Goal: Task Accomplishment & Management: Use online tool/utility

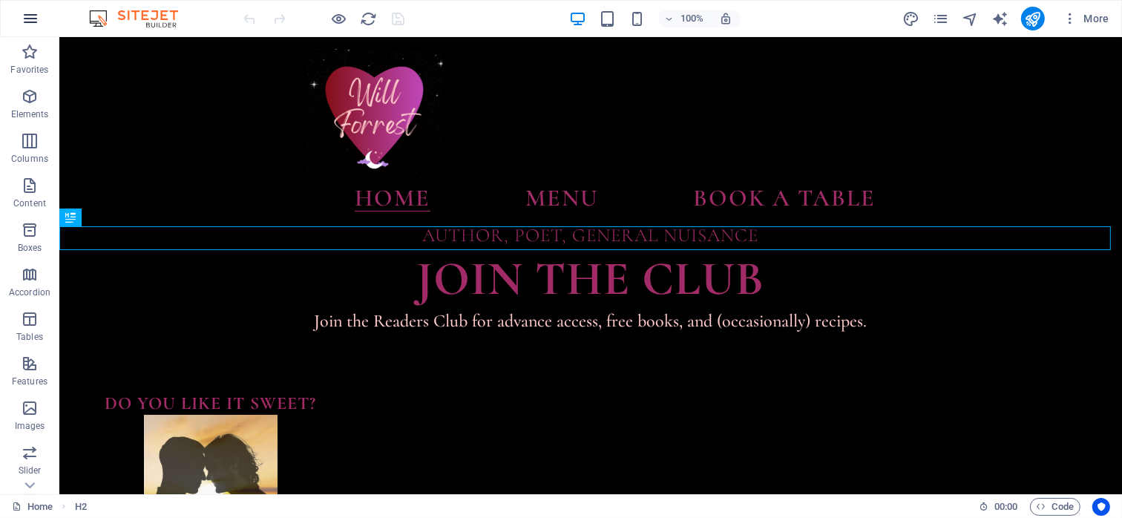
click at [27, 13] on icon "button" at bounding box center [31, 19] width 18 height 18
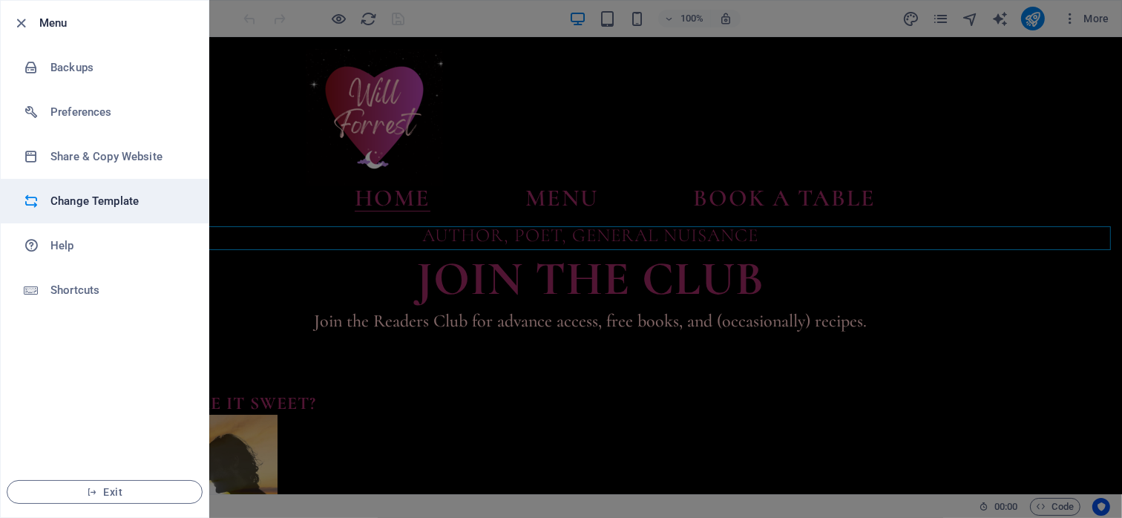
click at [92, 192] on h6 "Change Template" at bounding box center [118, 201] width 137 height 18
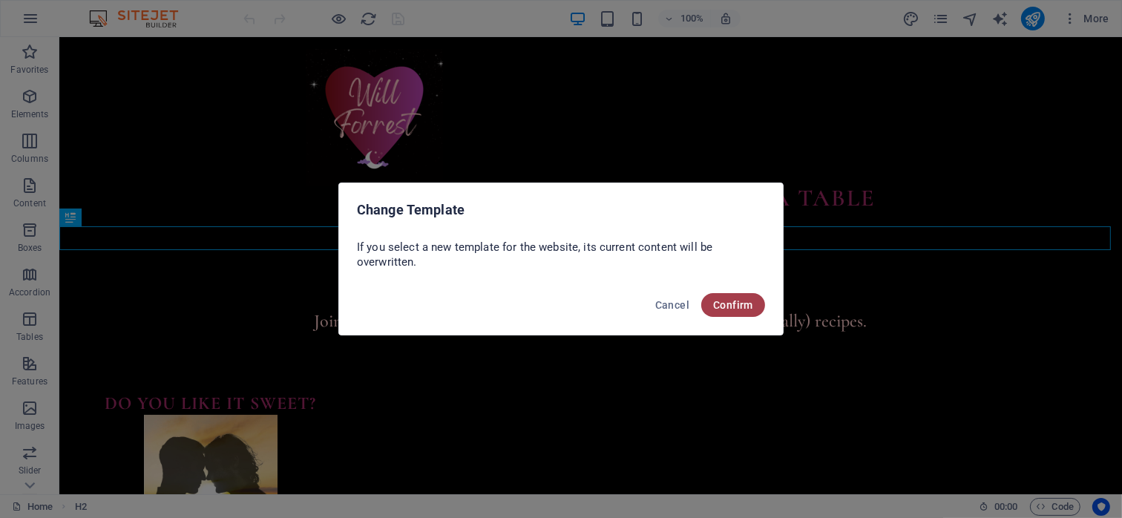
click at [724, 310] on span "Confirm" at bounding box center [733, 305] width 40 height 12
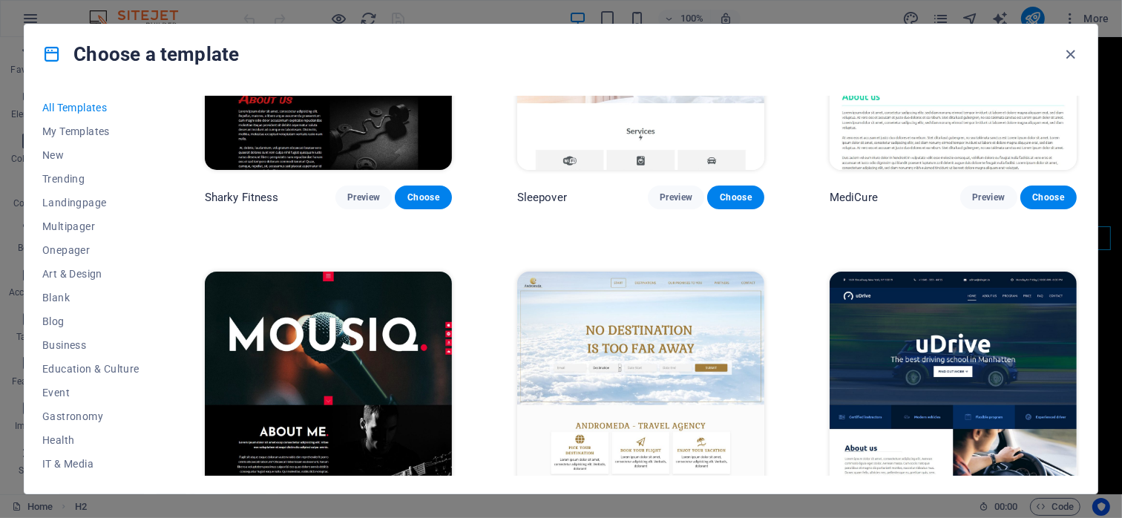
scroll to position [8311, 0]
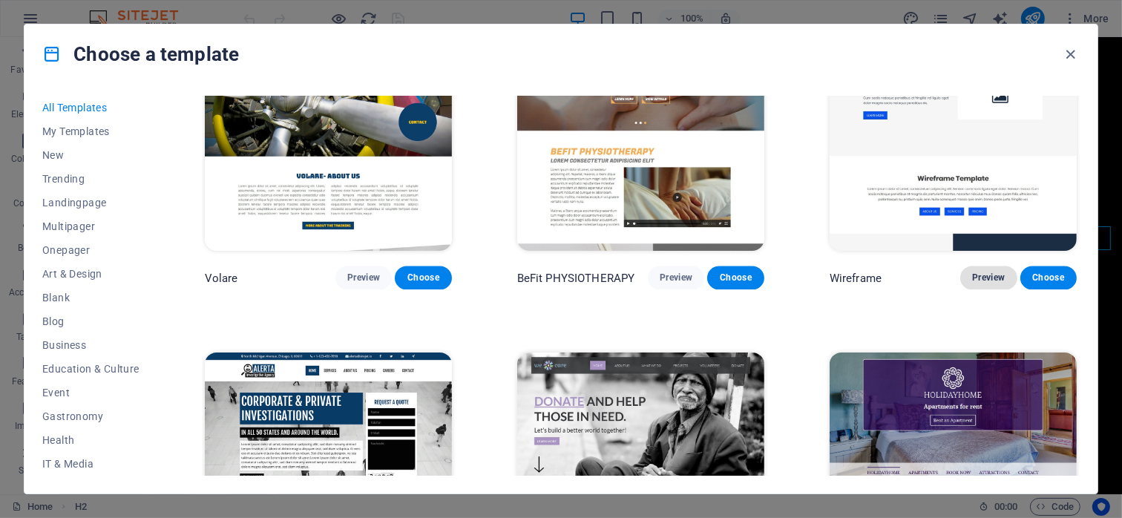
click at [988, 272] on span "Preview" at bounding box center [988, 278] width 33 height 12
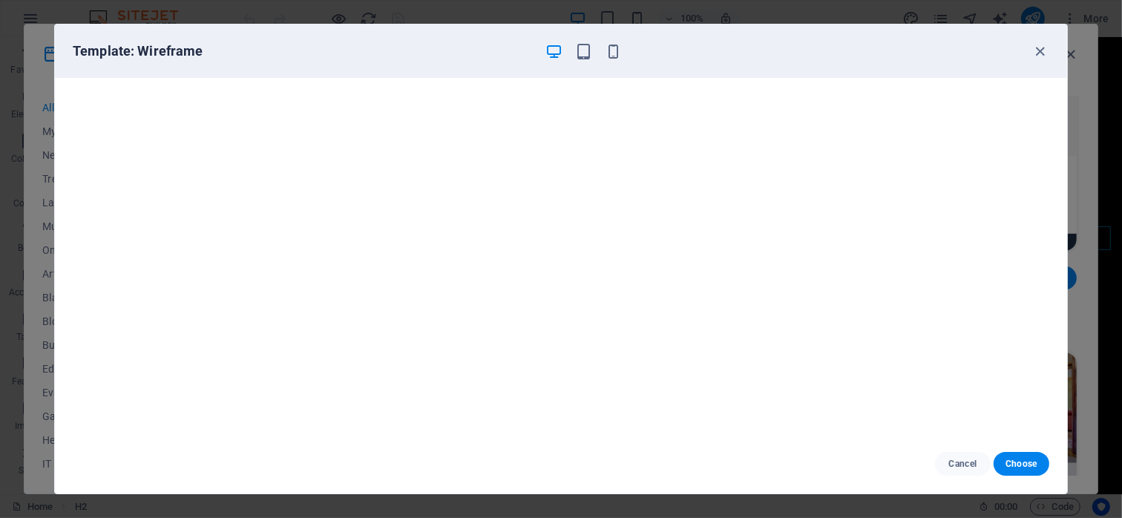
scroll to position [3, 0]
click at [1038, 51] on icon "button" at bounding box center [1040, 51] width 17 height 17
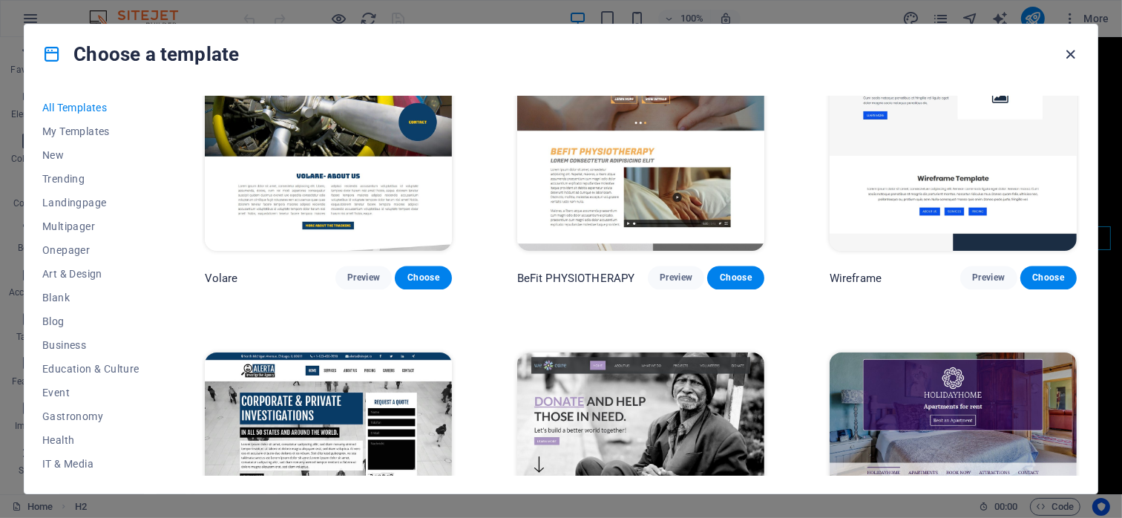
click at [1071, 53] on icon "button" at bounding box center [1071, 54] width 17 height 17
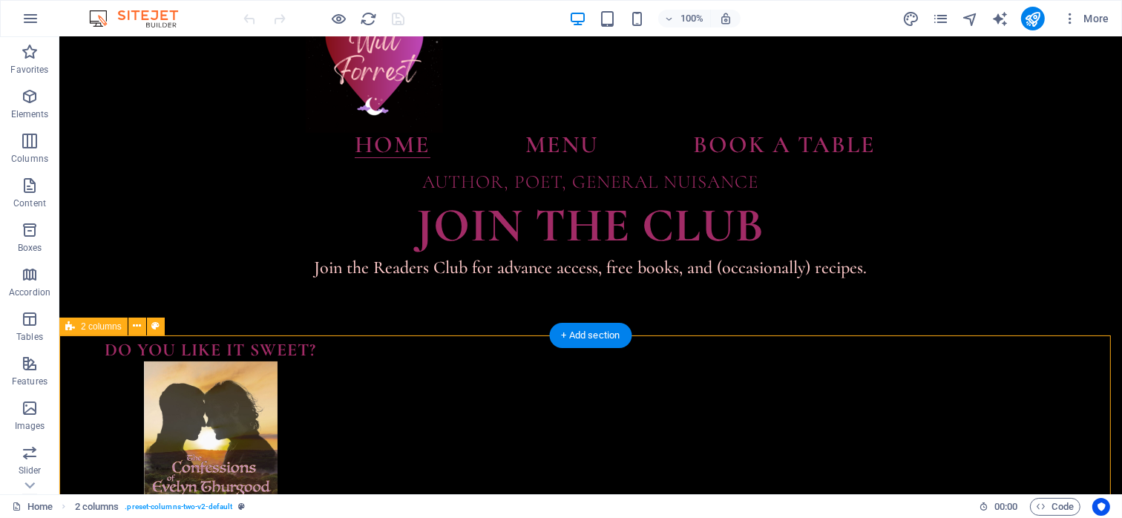
scroll to position [74, 0]
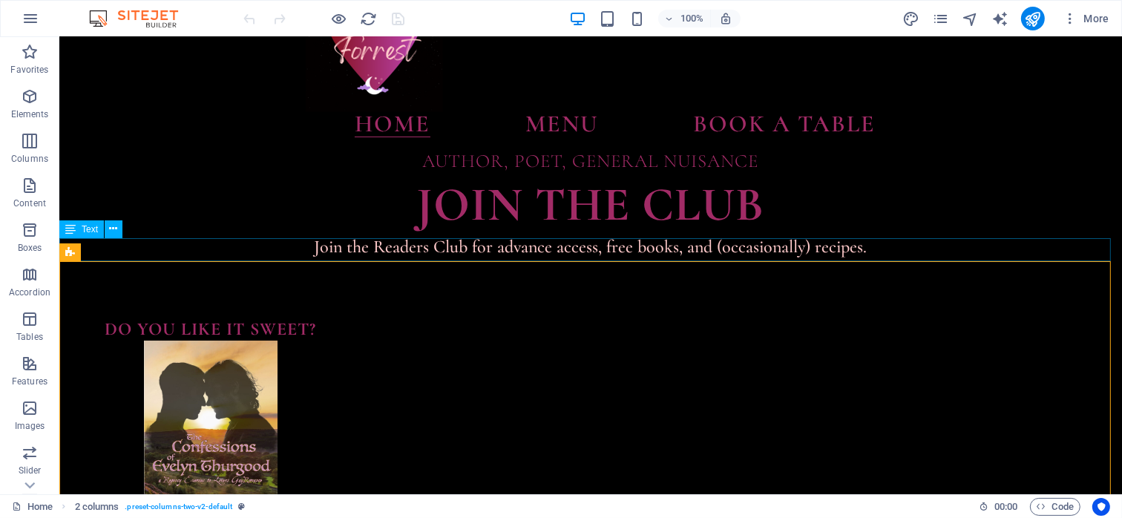
click at [866, 243] on div "Join the Readers Club for advance access, free books, and (occasionally) recipe…" at bounding box center [590, 246] width 1063 height 23
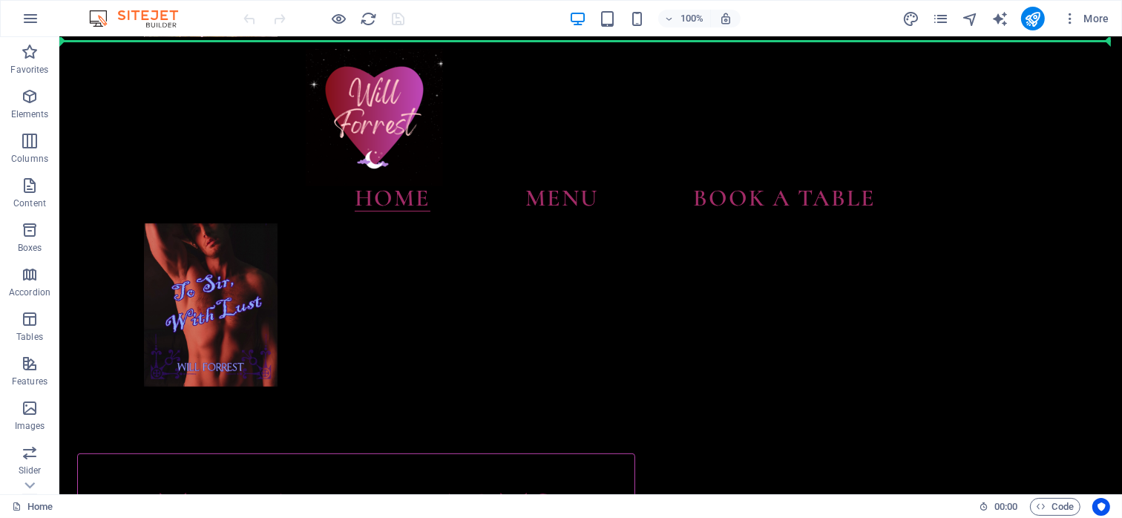
scroll to position [467, 0]
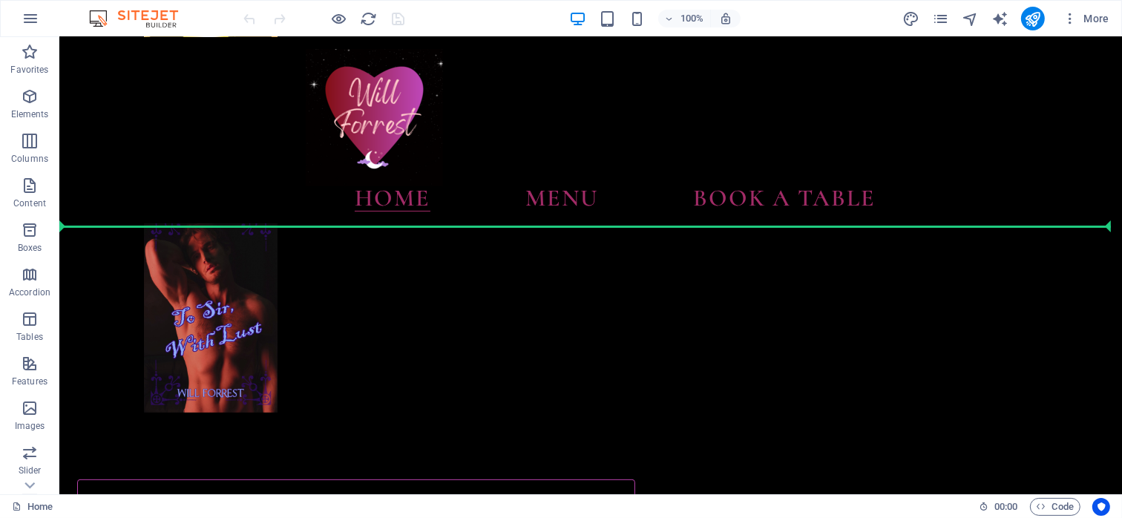
drag, startPoint x: 131, startPoint y: 191, endPoint x: 131, endPoint y: 148, distance: 43.8
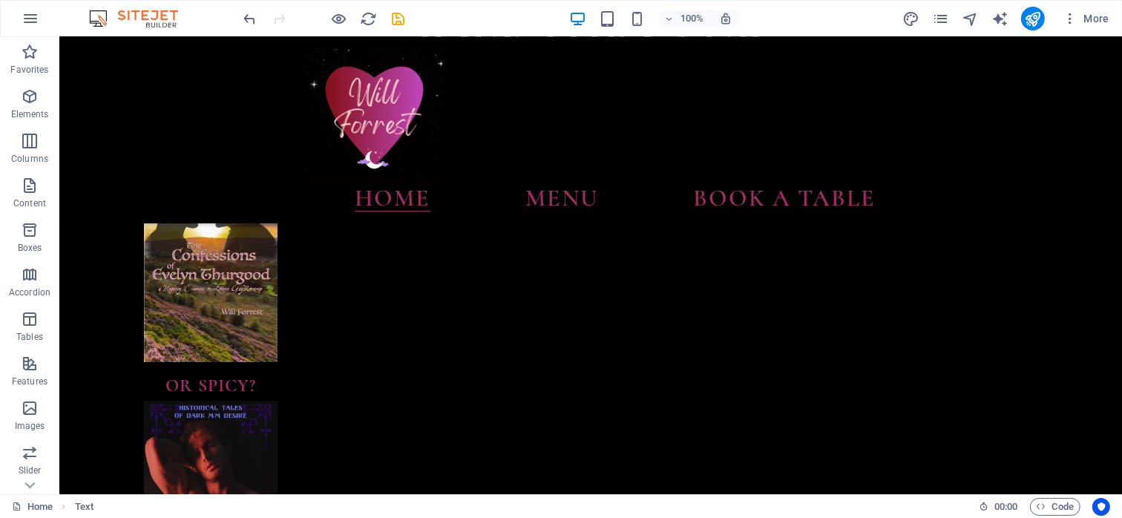
scroll to position [0, 0]
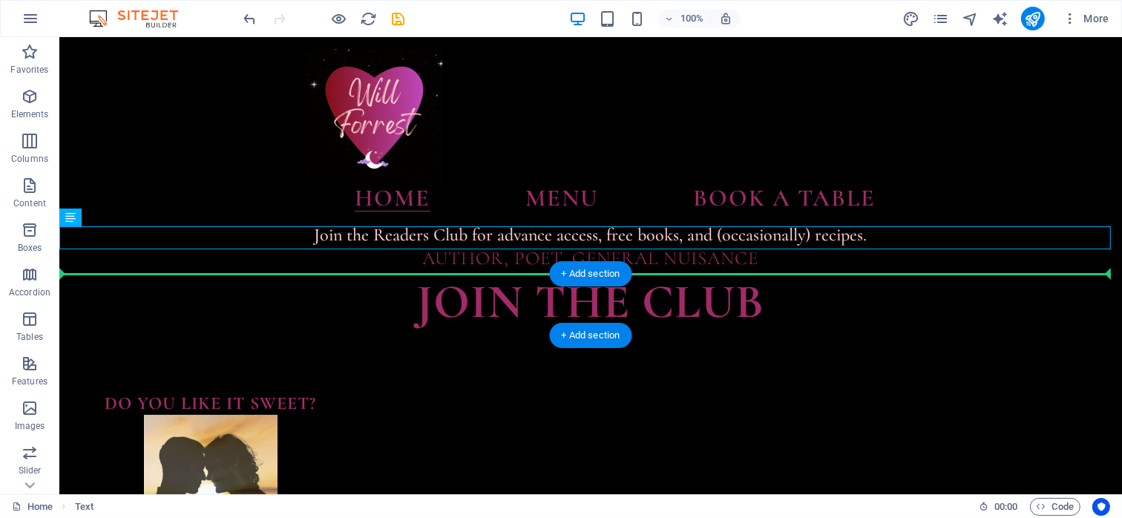
drag, startPoint x: 132, startPoint y: 249, endPoint x: 82, endPoint y: 273, distance: 55.8
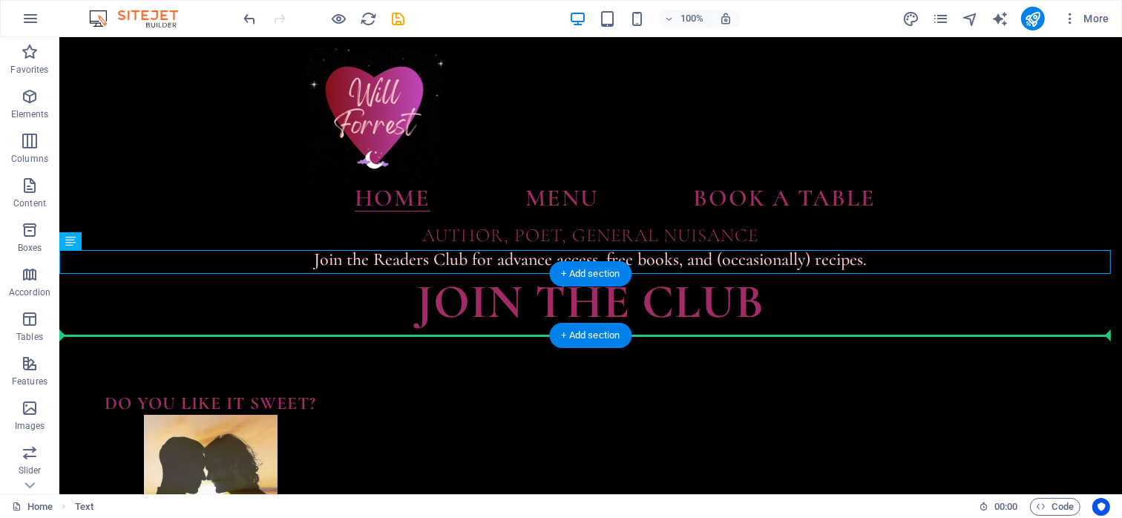
drag, startPoint x: 130, startPoint y: 275, endPoint x: 73, endPoint y: 315, distance: 69.2
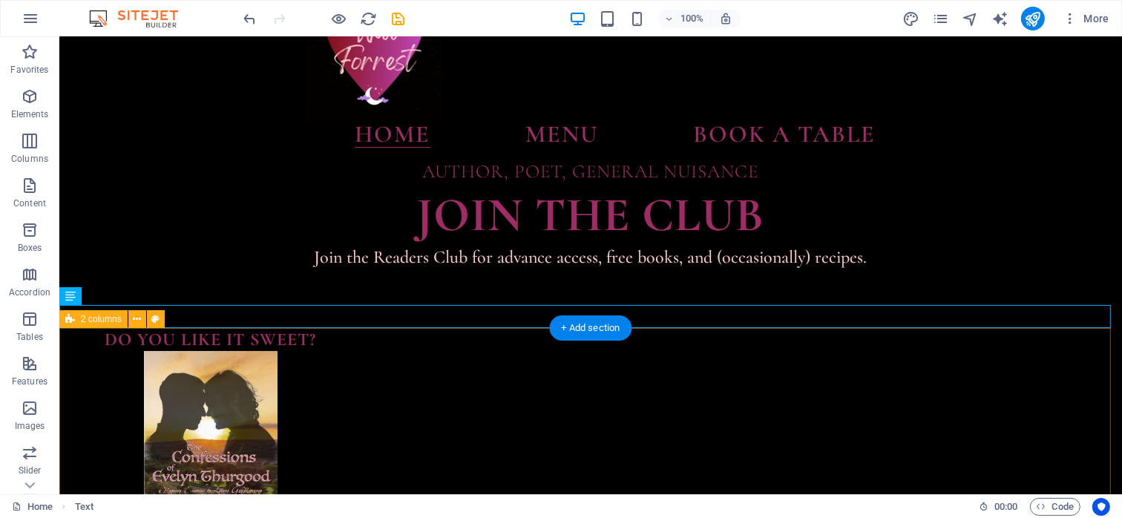
scroll to position [74, 0]
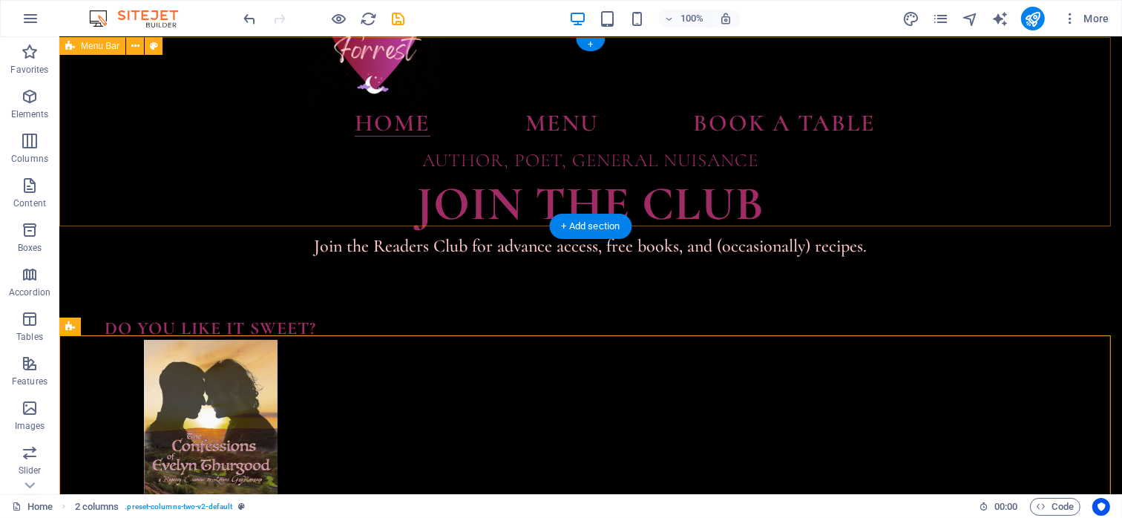
scroll to position [0, 0]
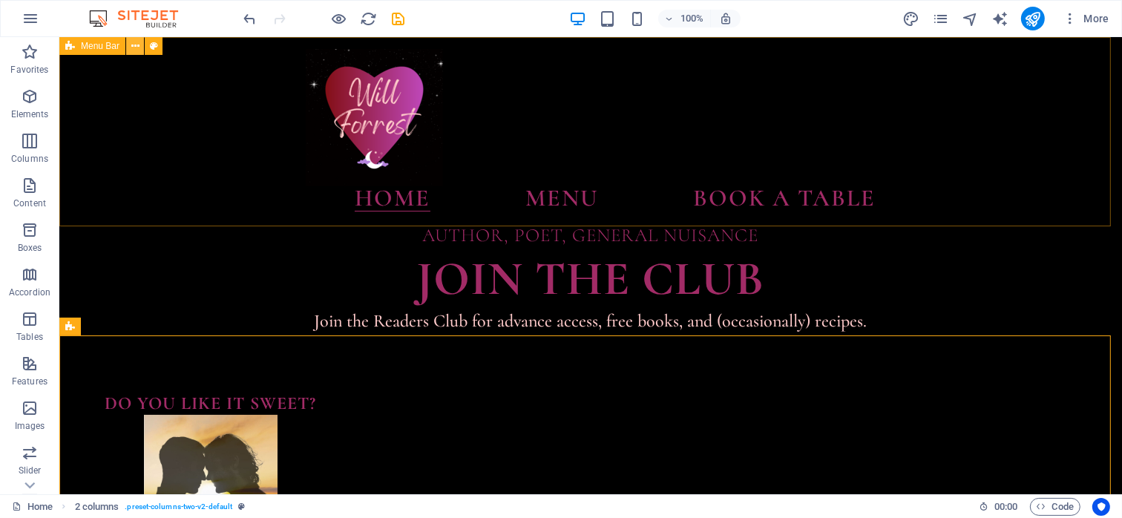
click at [137, 45] on icon at bounding box center [135, 47] width 8 height 16
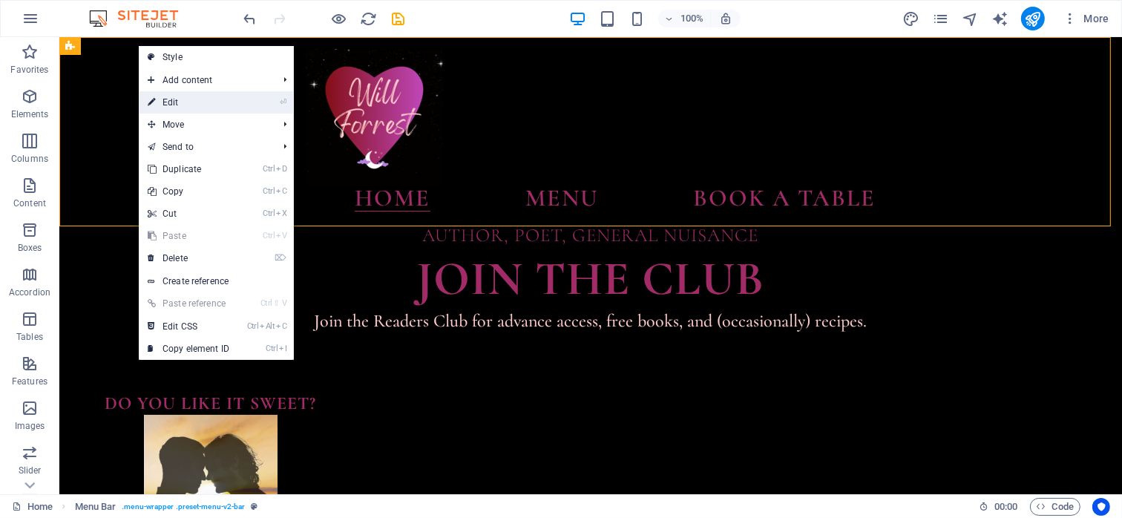
click at [180, 96] on link "⏎ Edit" at bounding box center [188, 102] width 99 height 22
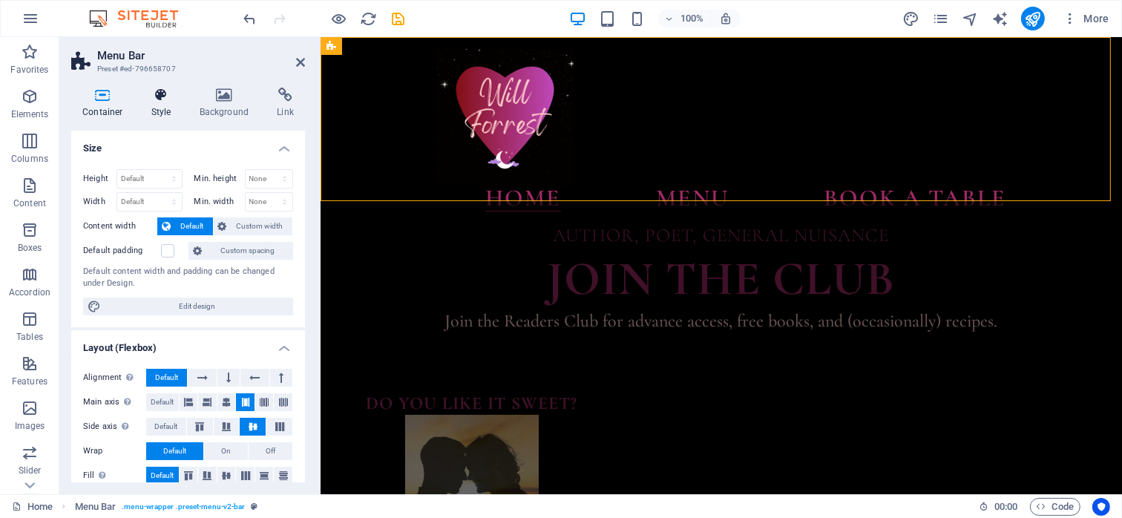
click at [160, 94] on icon at bounding box center [161, 95] width 42 height 15
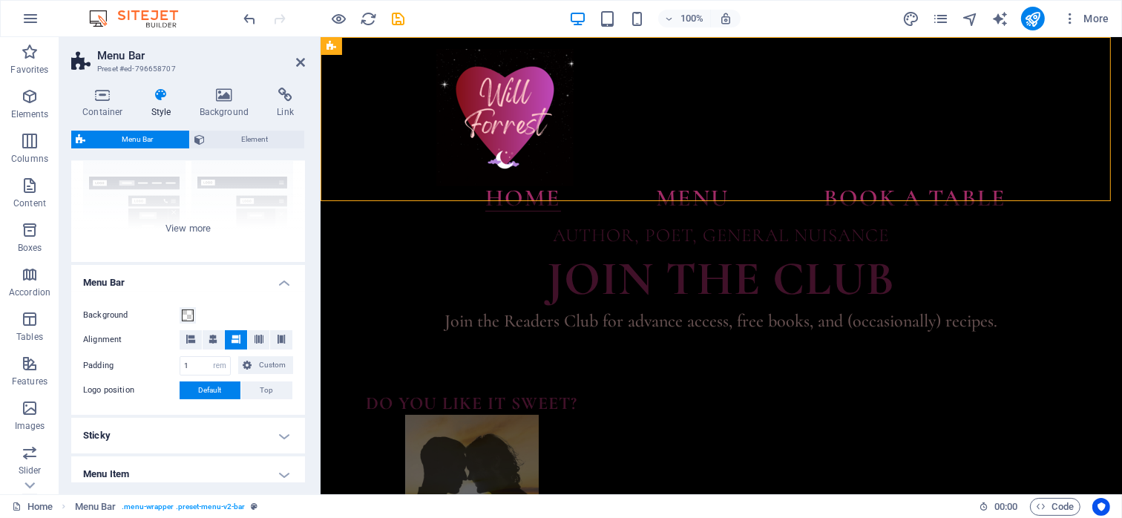
scroll to position [223, 0]
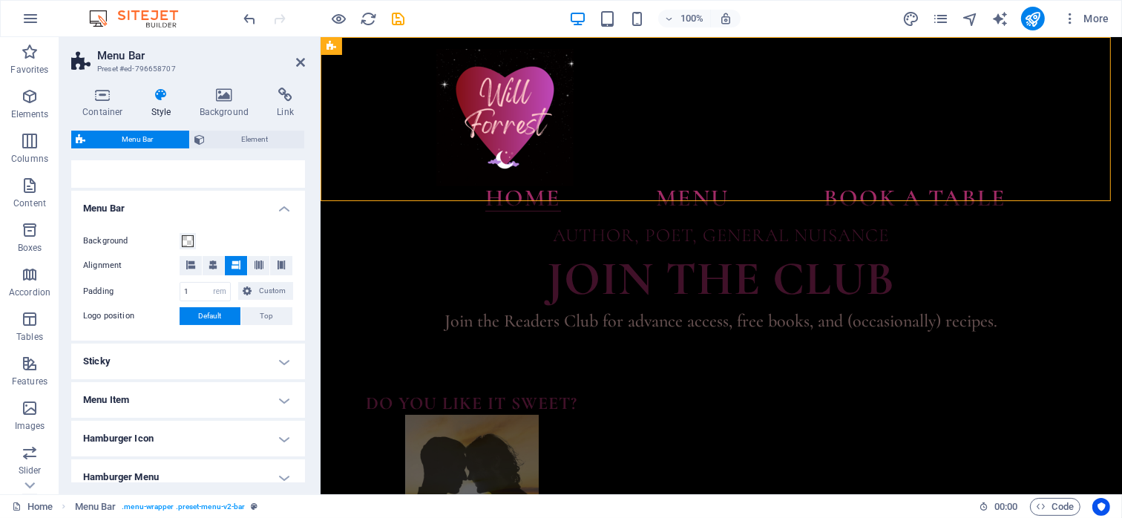
click at [149, 367] on h4 "Sticky" at bounding box center [188, 362] width 234 height 36
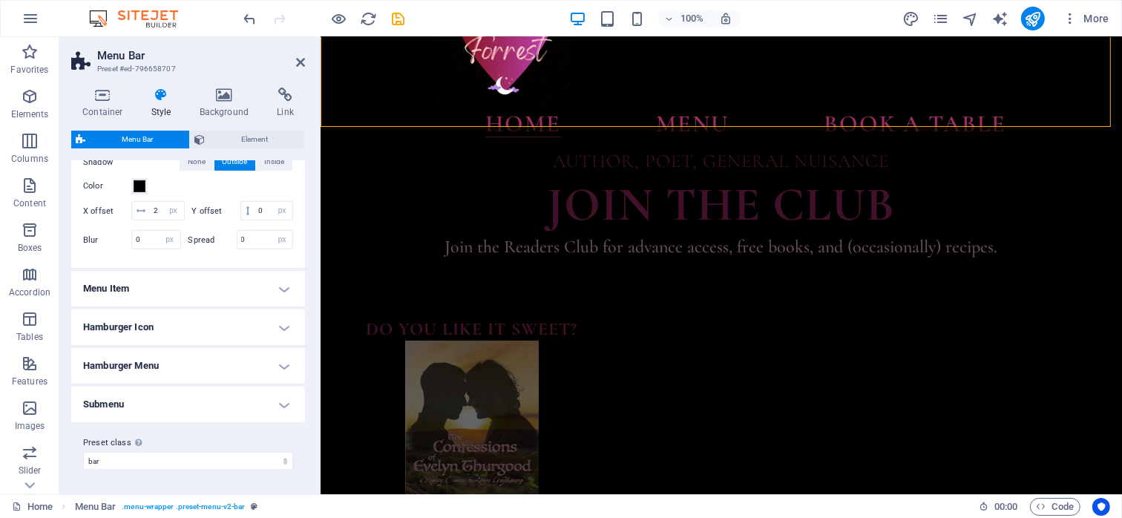
scroll to position [437, 0]
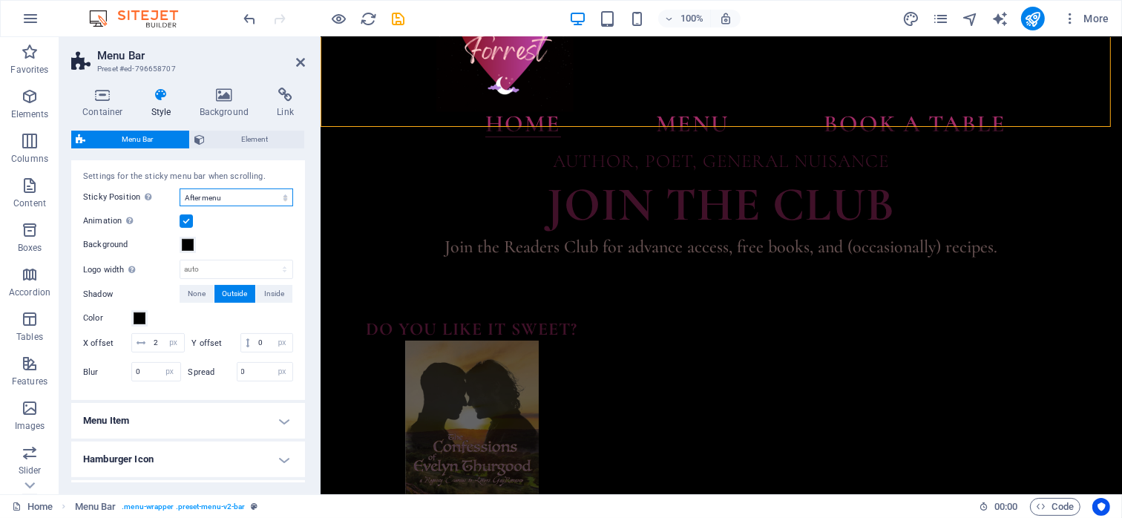
click at [258, 196] on select "Off Instant After menu After banner When scrolling up" at bounding box center [237, 197] width 114 height 18
select select "sticky_none"
click at [180, 206] on select "Off Instant After menu After banner When scrolling up" at bounding box center [237, 197] width 114 height 18
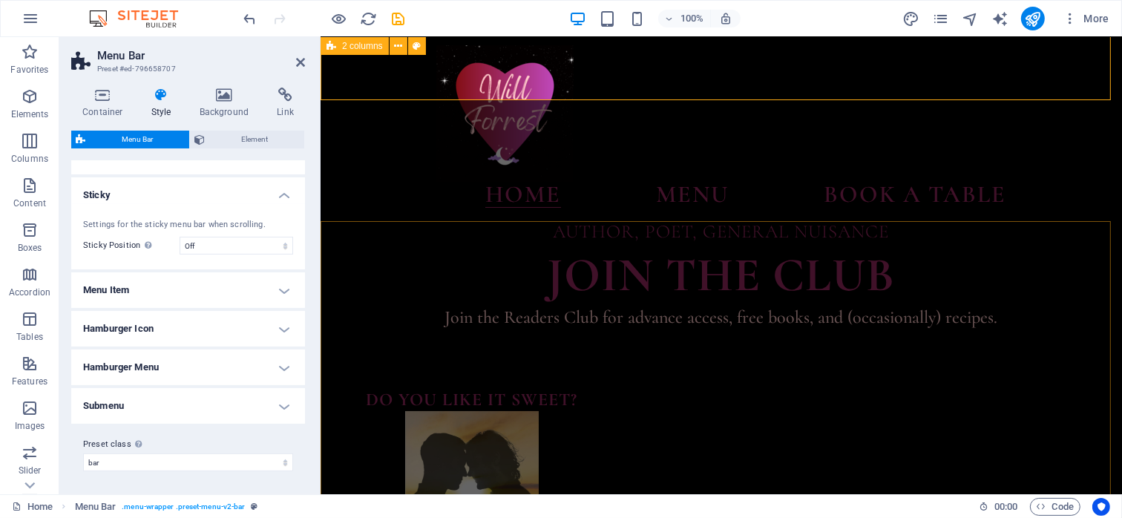
scroll to position [0, 0]
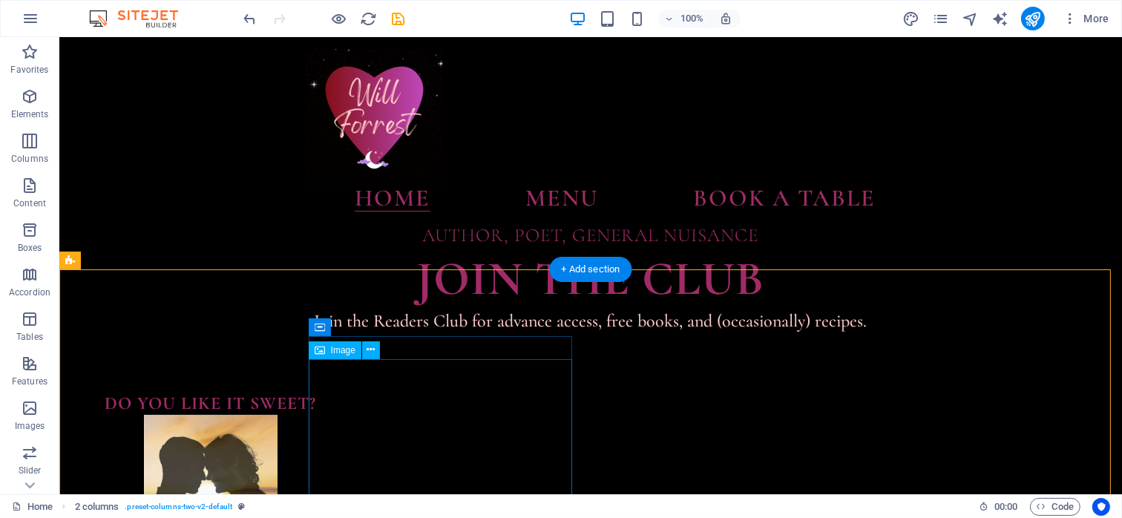
scroll to position [148, 0]
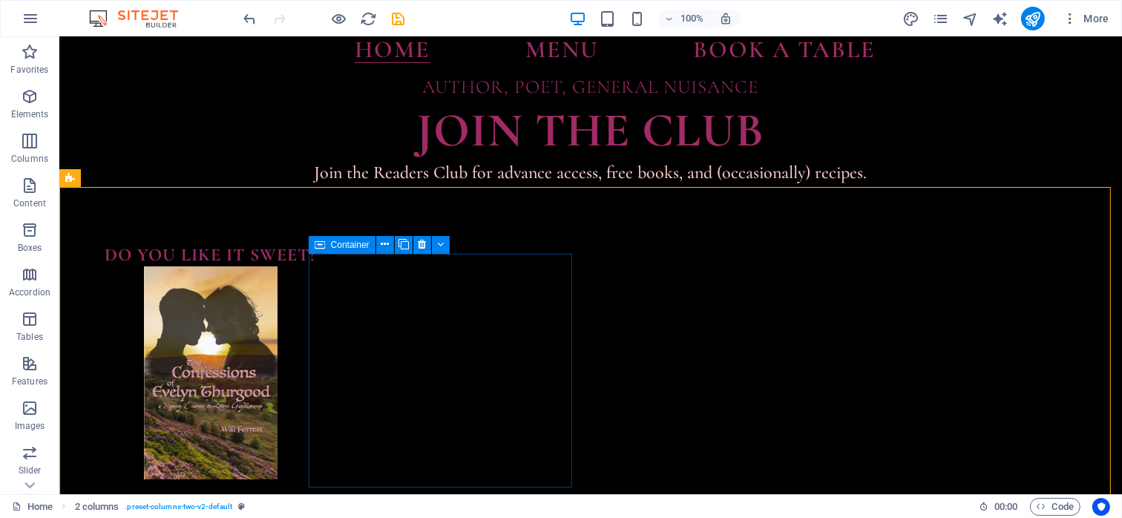
click at [319, 243] on icon at bounding box center [320, 245] width 10 height 18
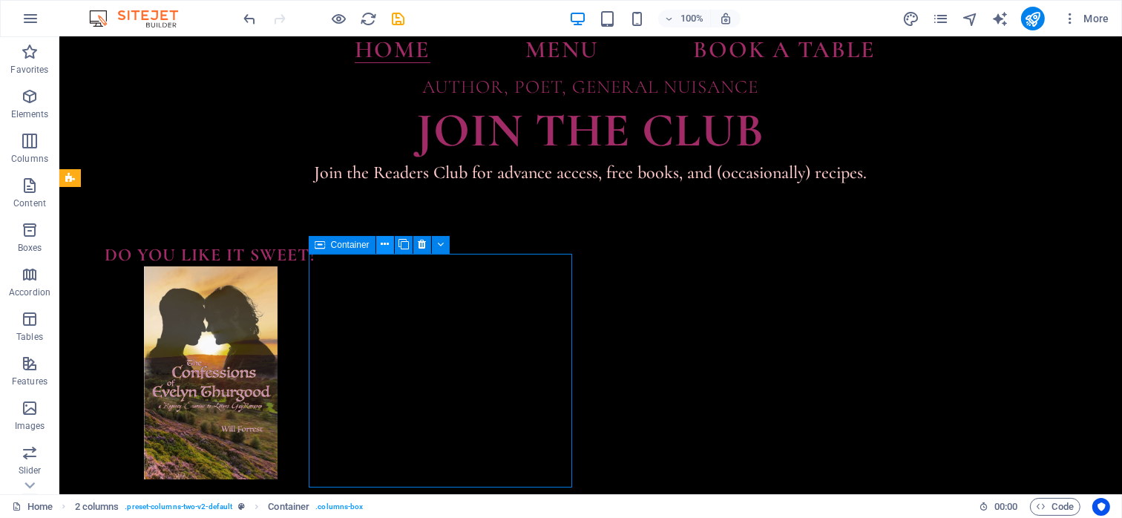
click at [388, 247] on icon at bounding box center [385, 245] width 8 height 16
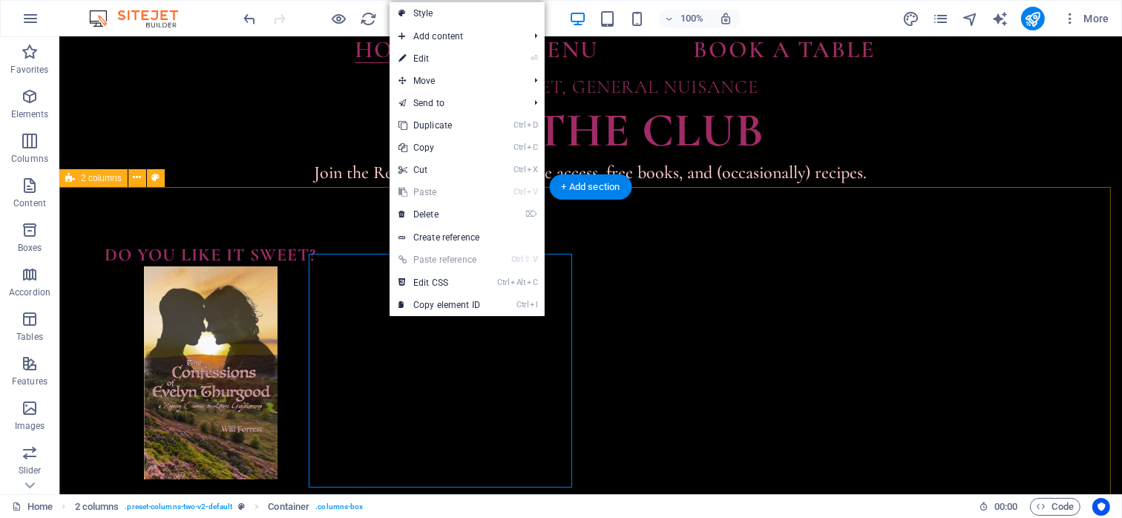
click at [218, 296] on div "do you like it sweet? or spicy?" at bounding box center [590, 486] width 1063 height 604
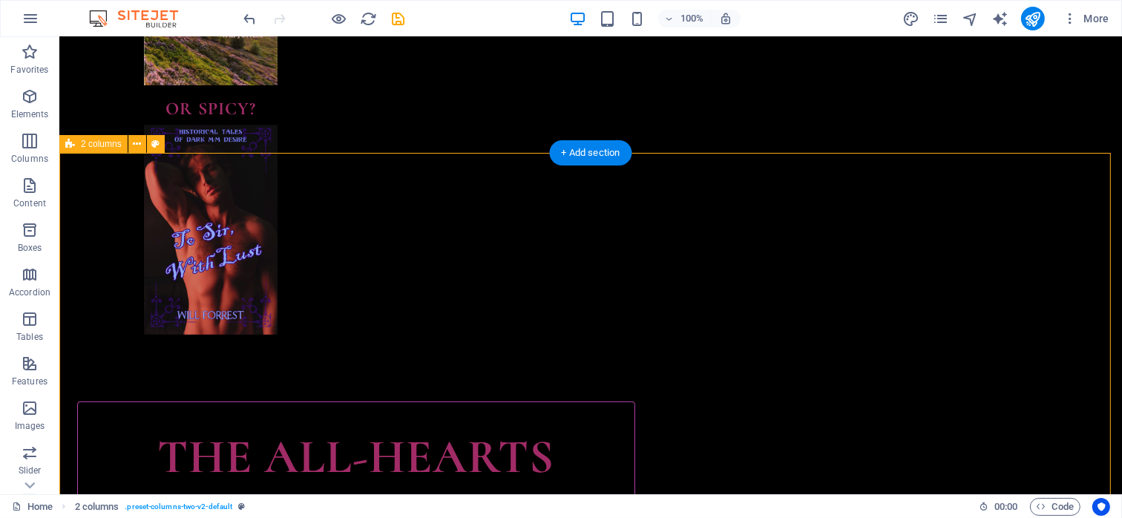
scroll to position [594, 0]
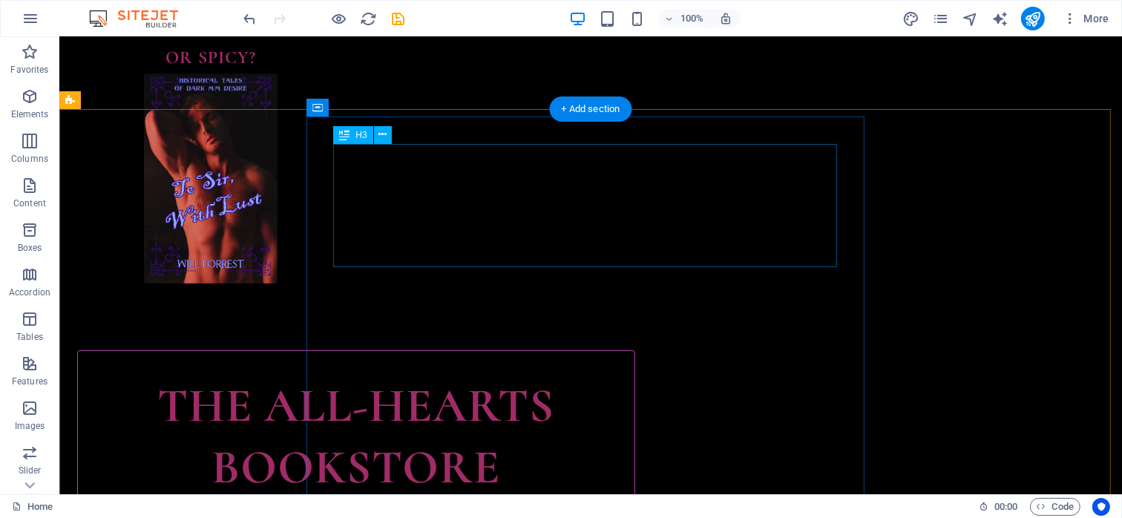
click at [398, 375] on div "THE ALL-HEARTS BOOKSTORE" at bounding box center [355, 436] width 509 height 123
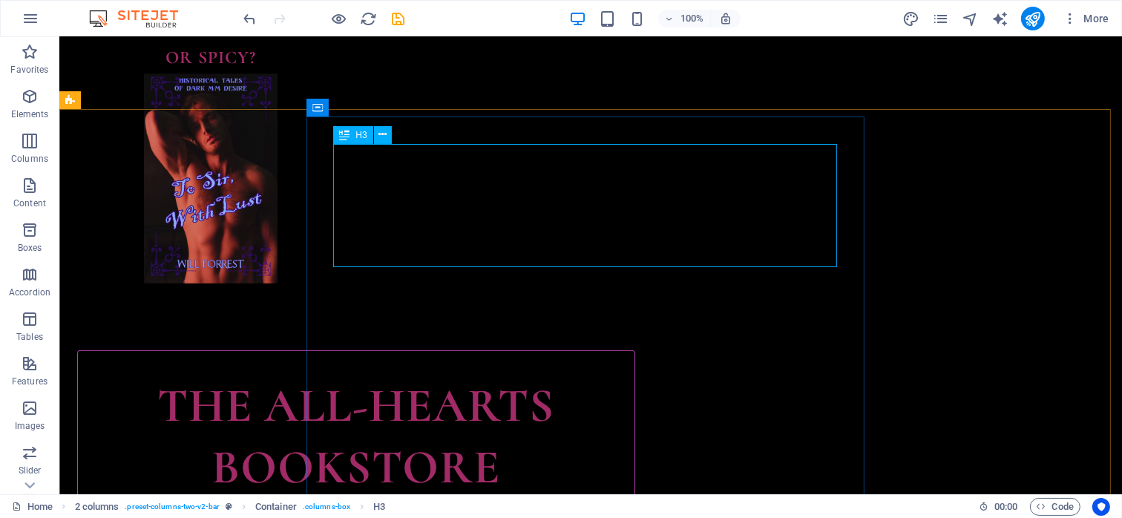
click at [361, 131] on span "H3" at bounding box center [360, 135] width 11 height 9
click at [343, 137] on icon at bounding box center [344, 135] width 10 height 18
click at [383, 133] on icon at bounding box center [382, 135] width 8 height 16
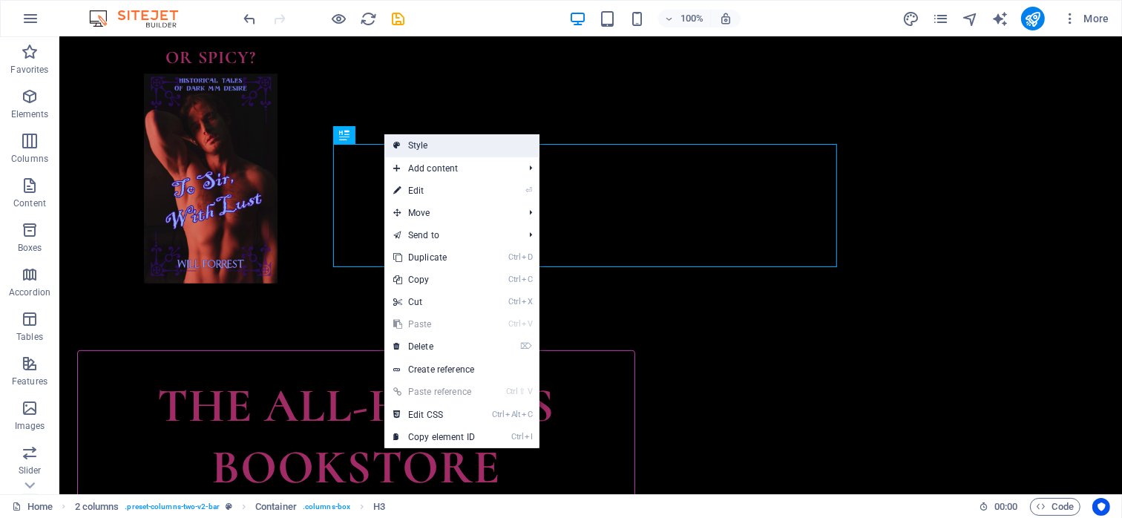
click at [417, 142] on link "Style" at bounding box center [461, 145] width 155 height 22
select select "px"
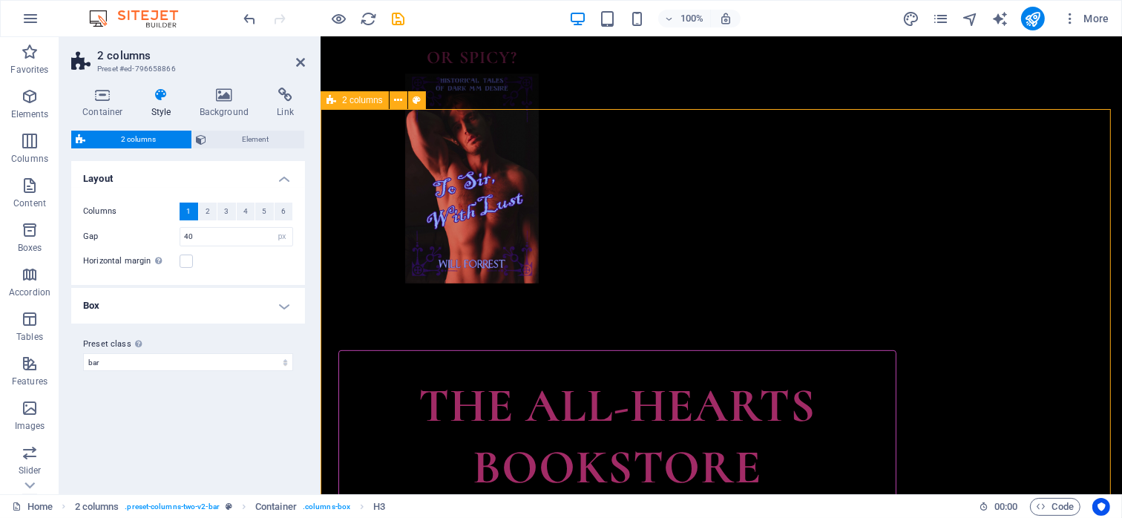
scroll to position [577, 0]
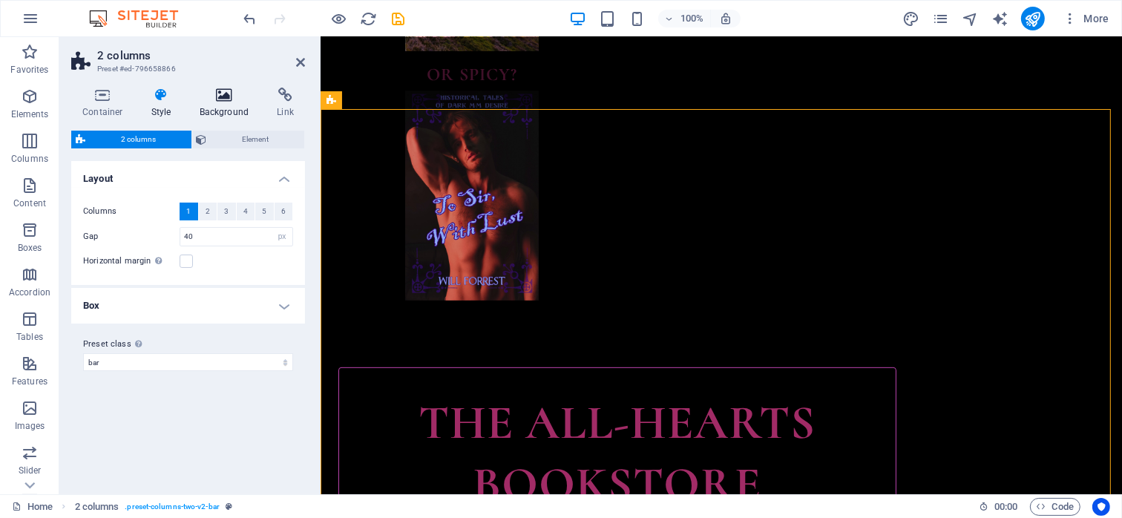
click at [214, 92] on icon at bounding box center [224, 95] width 72 height 15
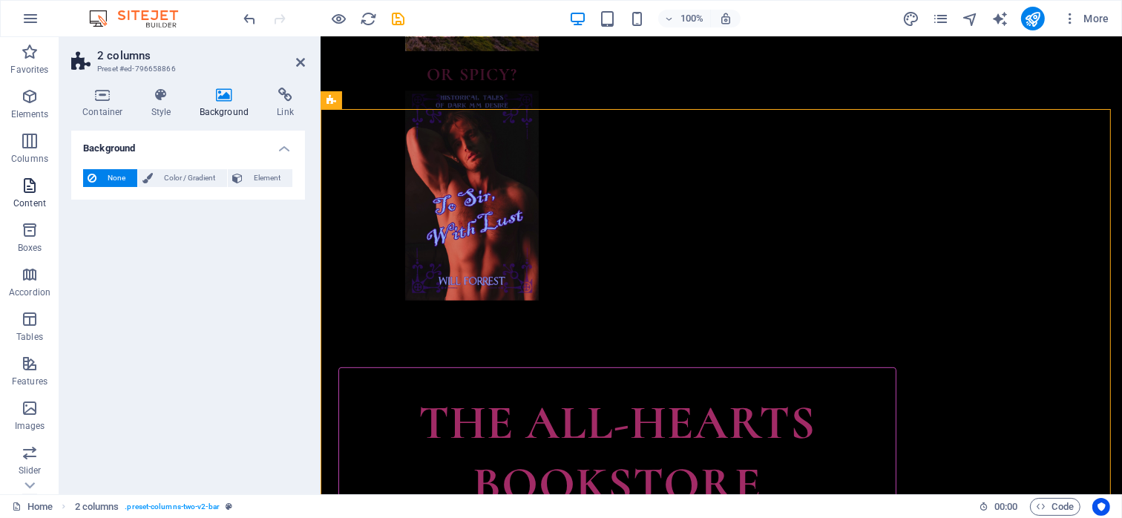
click at [16, 185] on span "Content" at bounding box center [29, 195] width 59 height 36
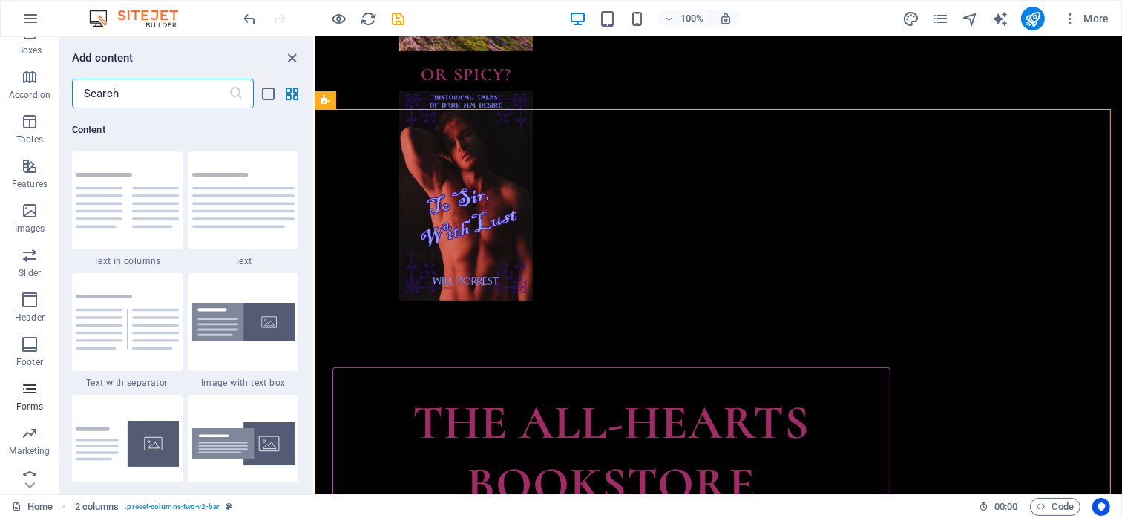
scroll to position [210, 0]
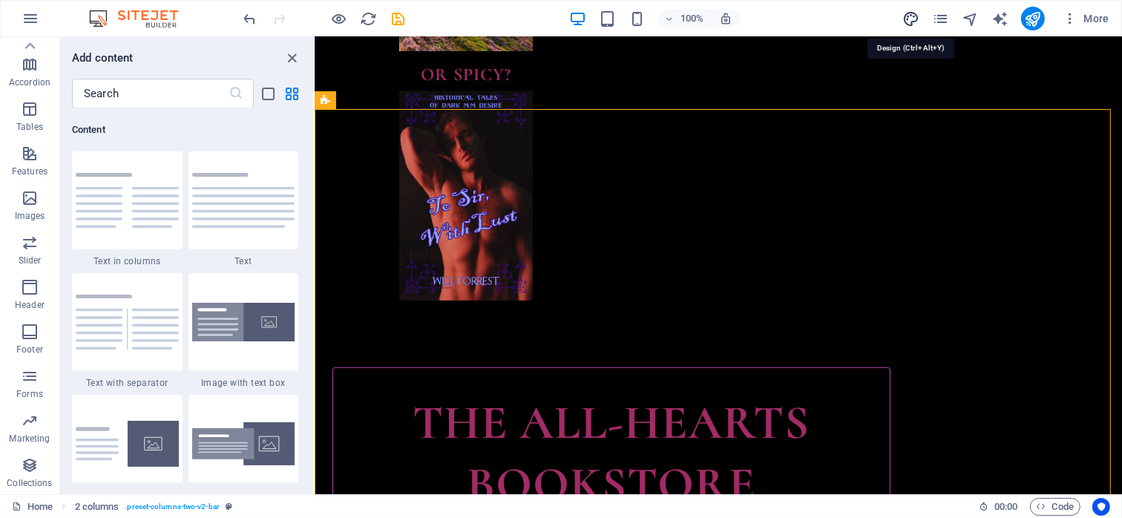
click at [915, 18] on icon "design" at bounding box center [910, 18] width 17 height 17
select select "ease-in-out"
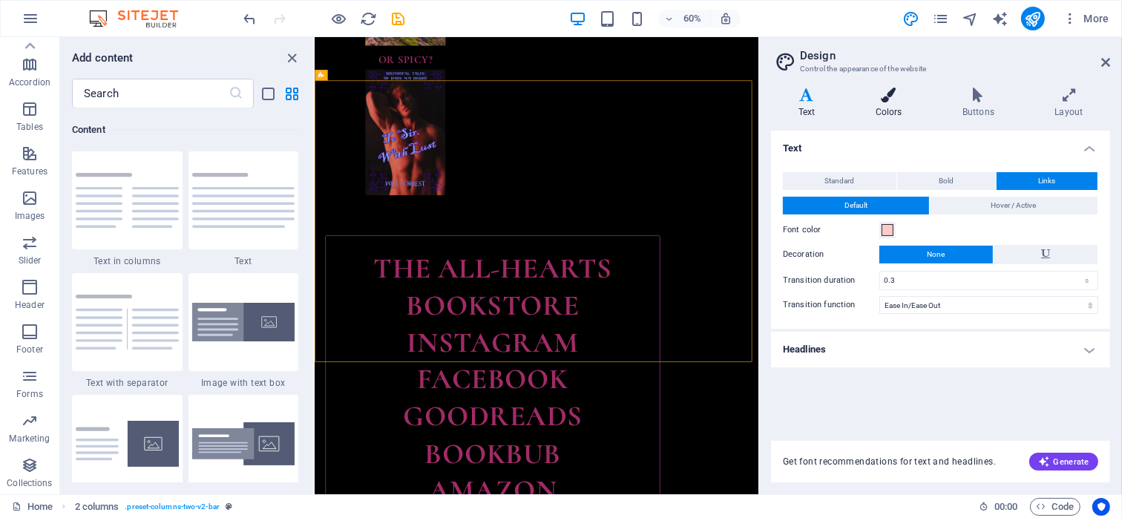
click at [889, 106] on h4 "Colors" at bounding box center [891, 103] width 87 height 31
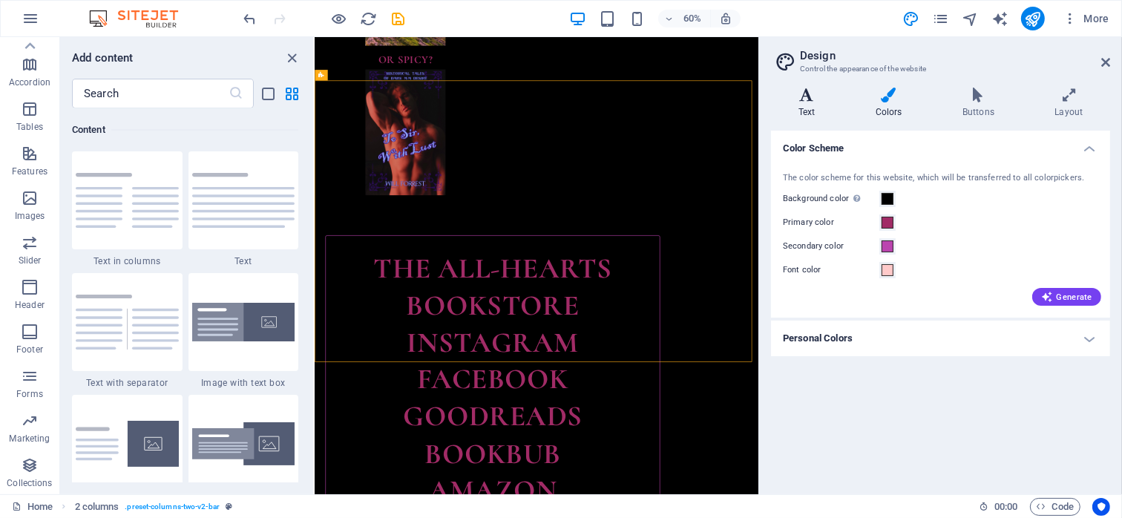
click at [816, 93] on icon at bounding box center [806, 95] width 71 height 15
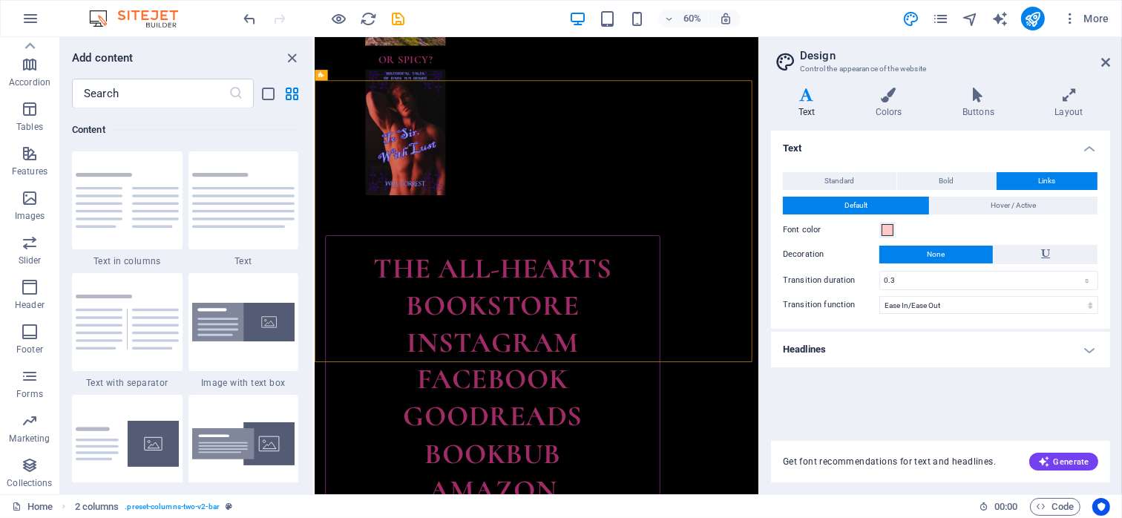
click at [877, 199] on button "Default" at bounding box center [856, 206] width 146 height 18
click at [916, 346] on h4 "Headlines" at bounding box center [940, 350] width 339 height 36
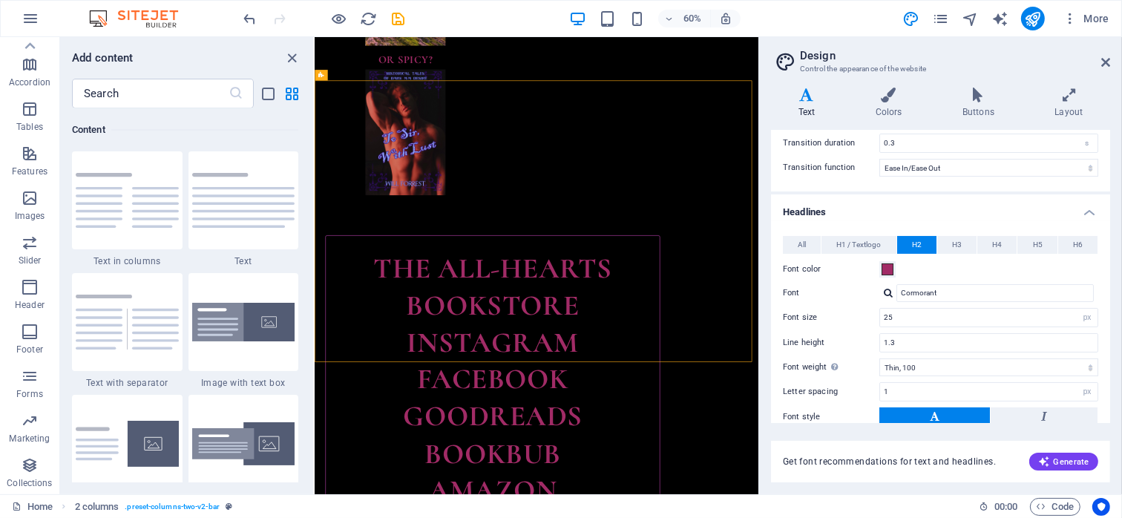
scroll to position [148, 0]
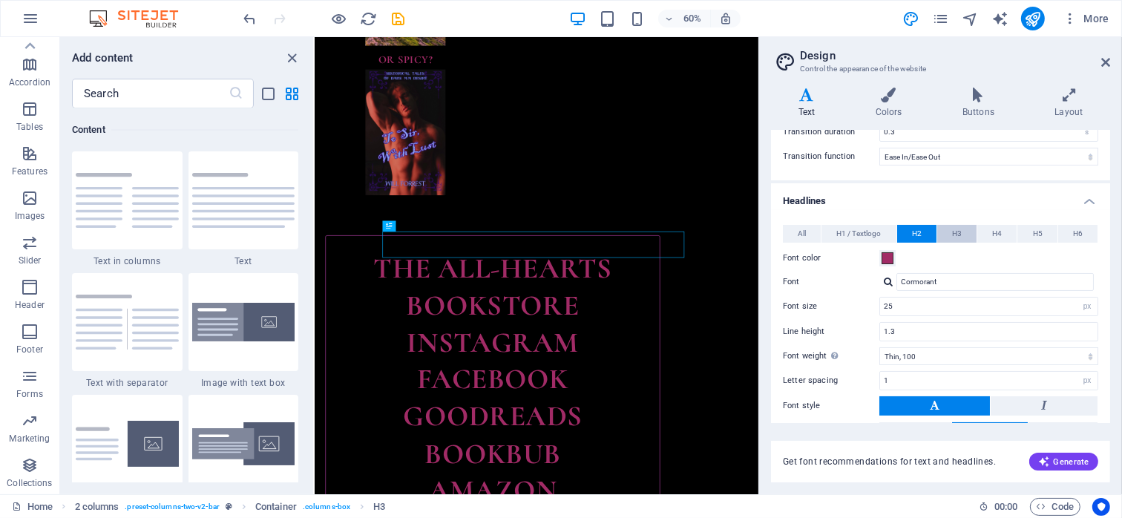
click at [948, 231] on button "H3" at bounding box center [956, 234] width 39 height 18
click at [914, 232] on span "H2" at bounding box center [917, 234] width 10 height 18
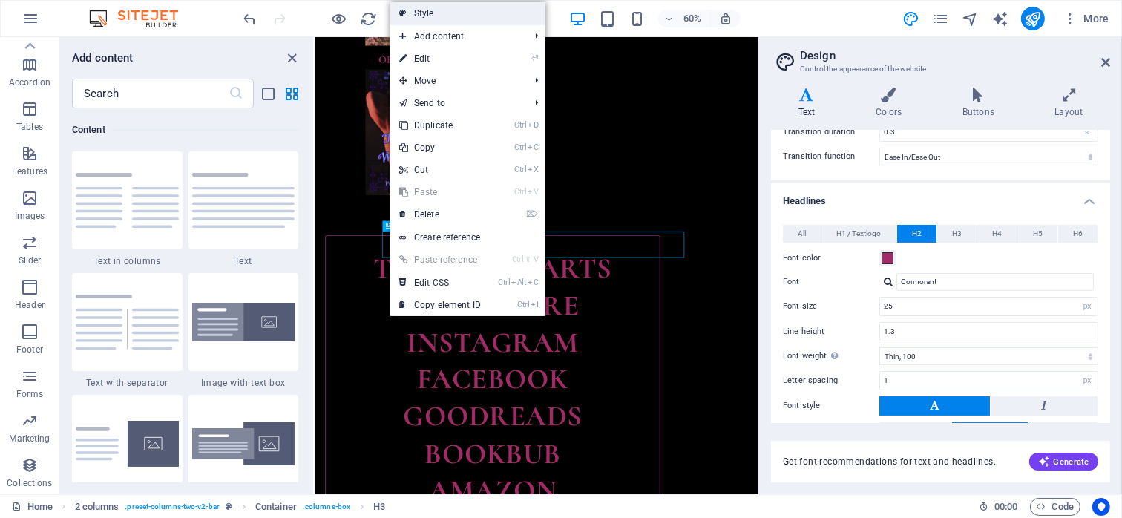
click at [434, 7] on link "Style" at bounding box center [467, 13] width 155 height 22
select select "px"
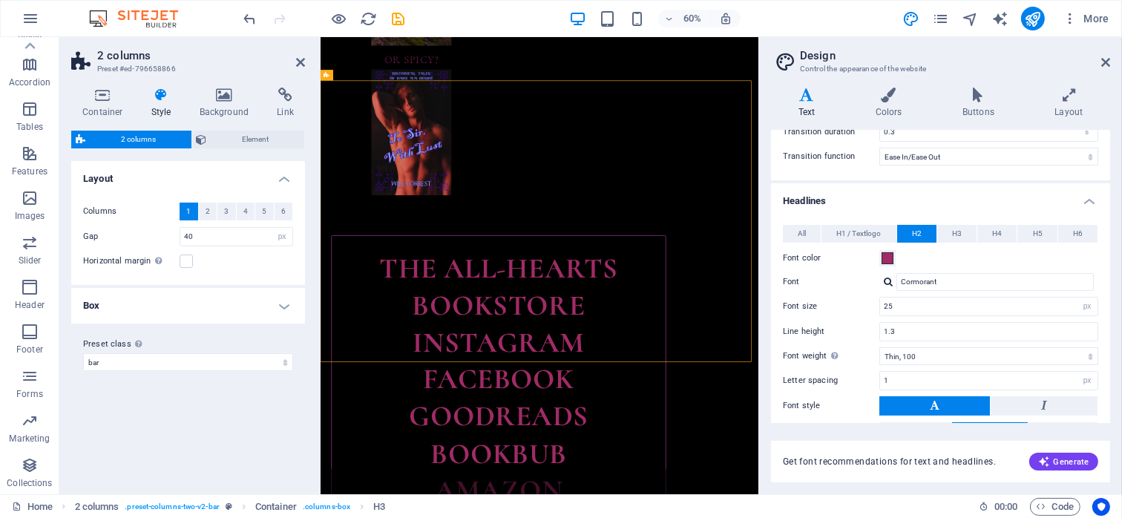
scroll to position [631, 0]
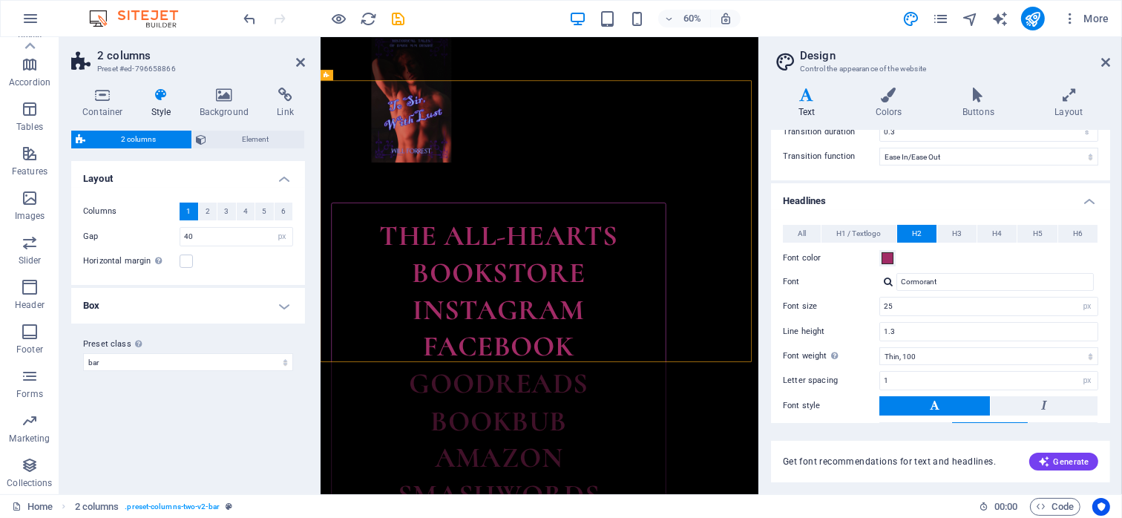
click at [286, 304] on h4 "Box" at bounding box center [188, 306] width 234 height 36
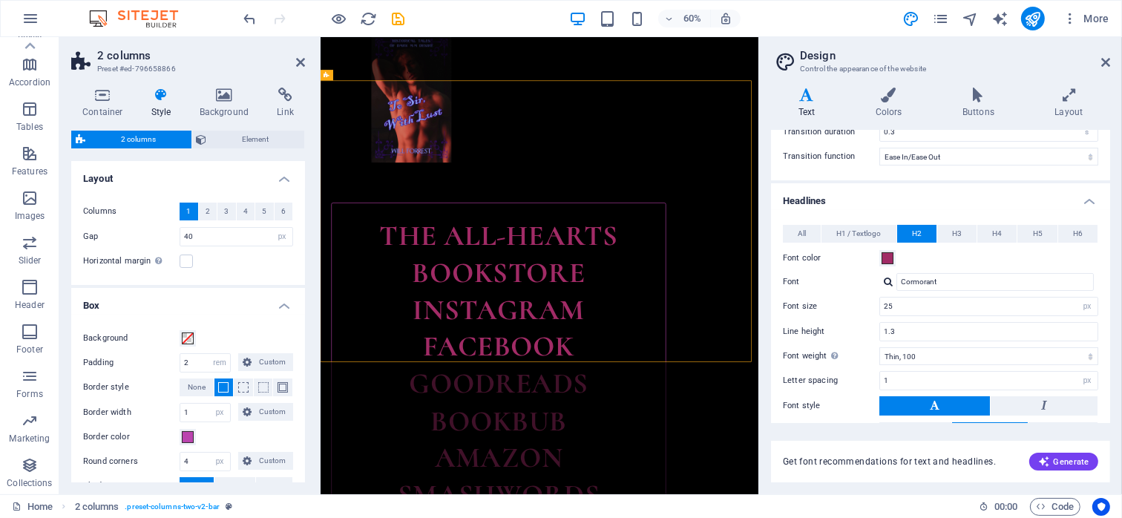
scroll to position [85, 0]
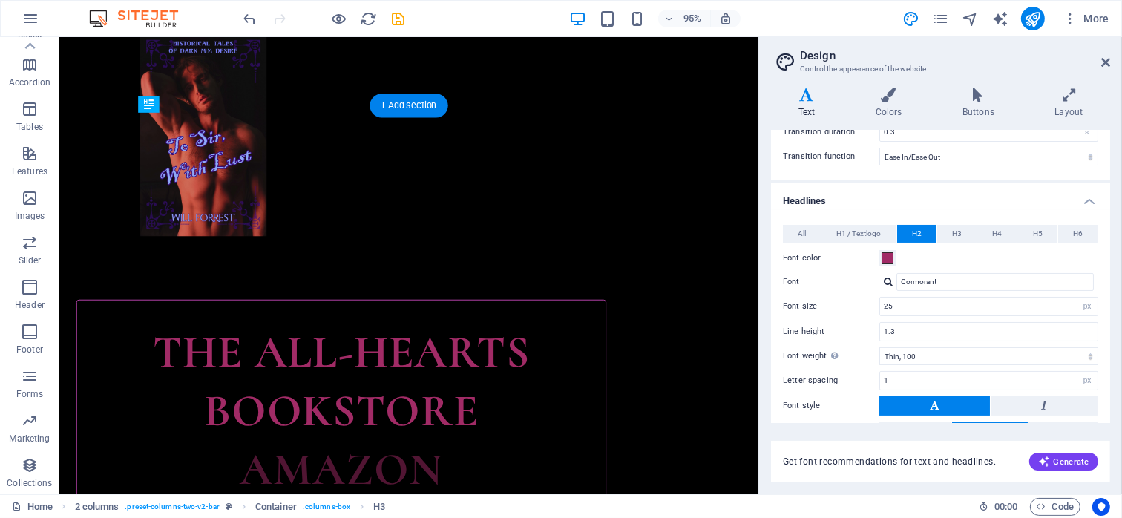
drag, startPoint x: 450, startPoint y: 263, endPoint x: 400, endPoint y: 223, distance: 63.9
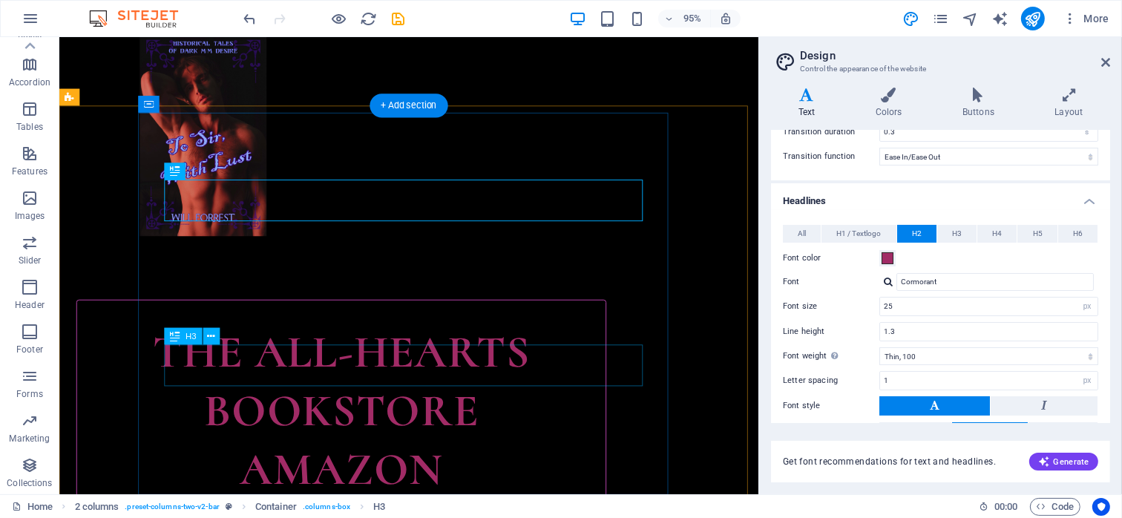
scroll to position [705, 0]
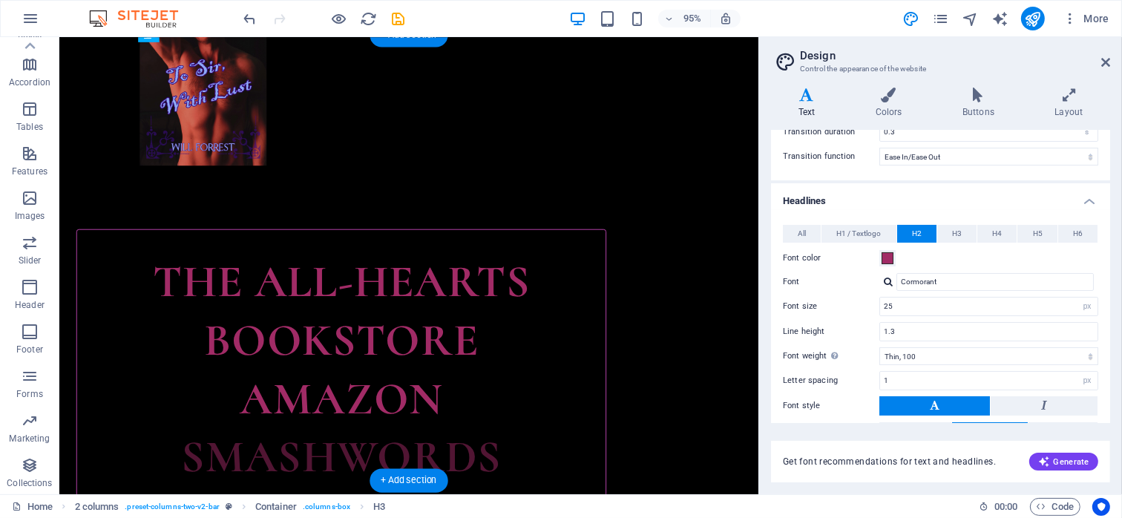
drag, startPoint x: 237, startPoint y: 343, endPoint x: 191, endPoint y: 194, distance: 155.6
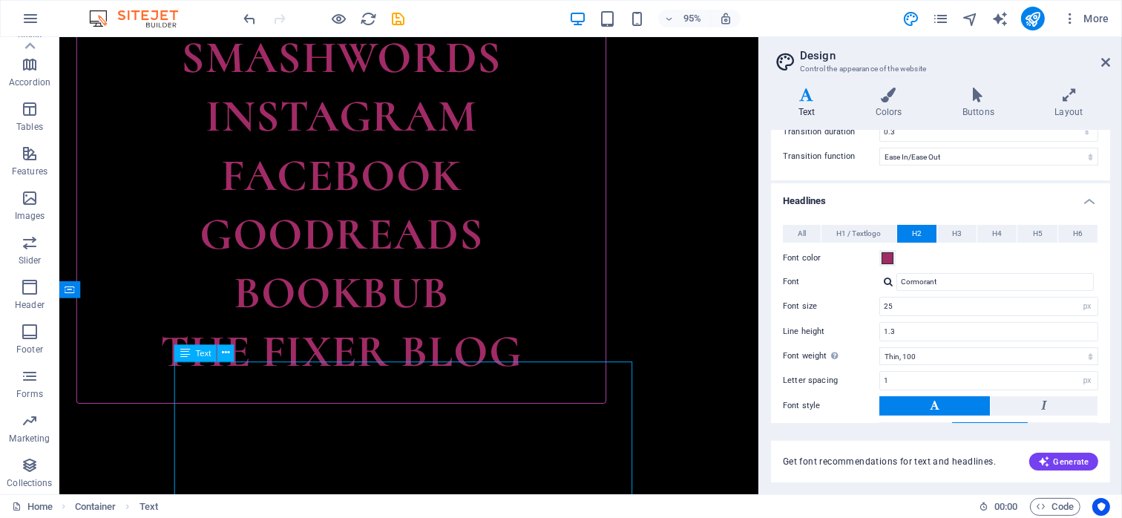
scroll to position [823, 0]
